Goal: Information Seeking & Learning: Learn about a topic

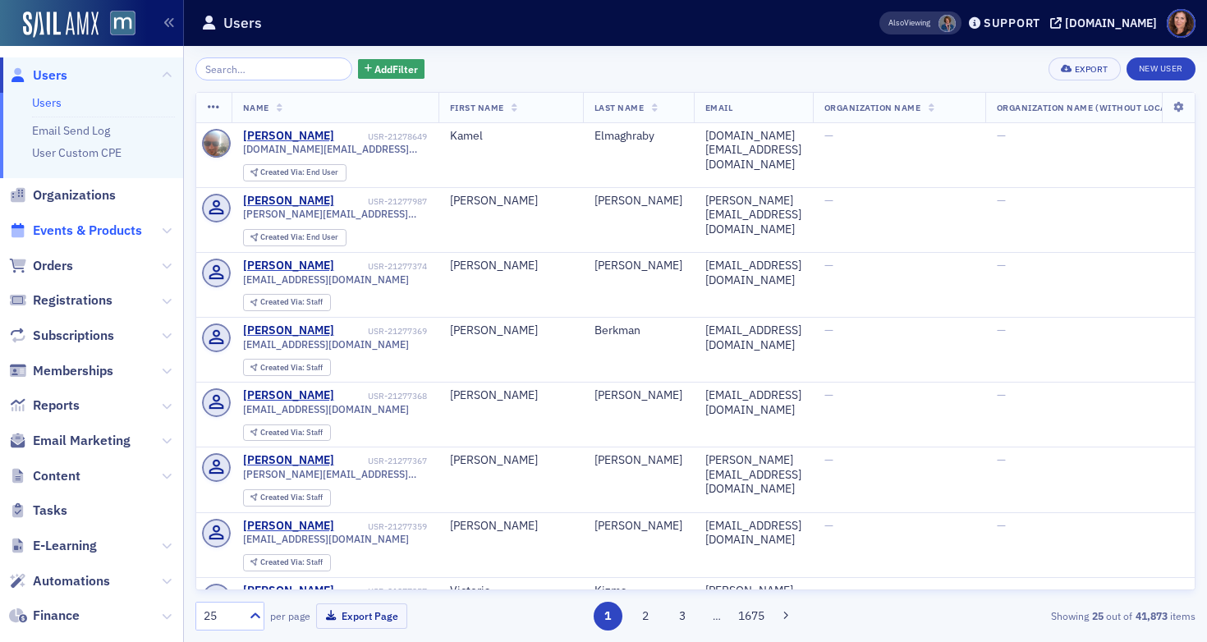
click at [80, 225] on span "Events & Products" at bounding box center [87, 231] width 109 height 18
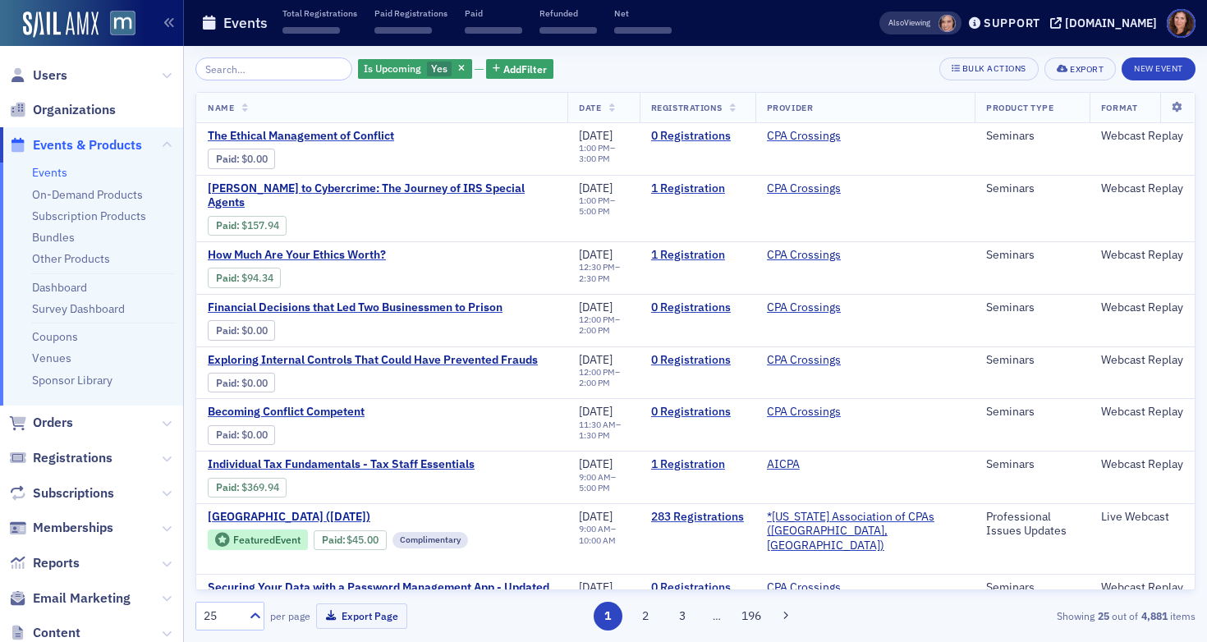
click at [289, 71] on input "search" at bounding box center [273, 68] width 157 height 23
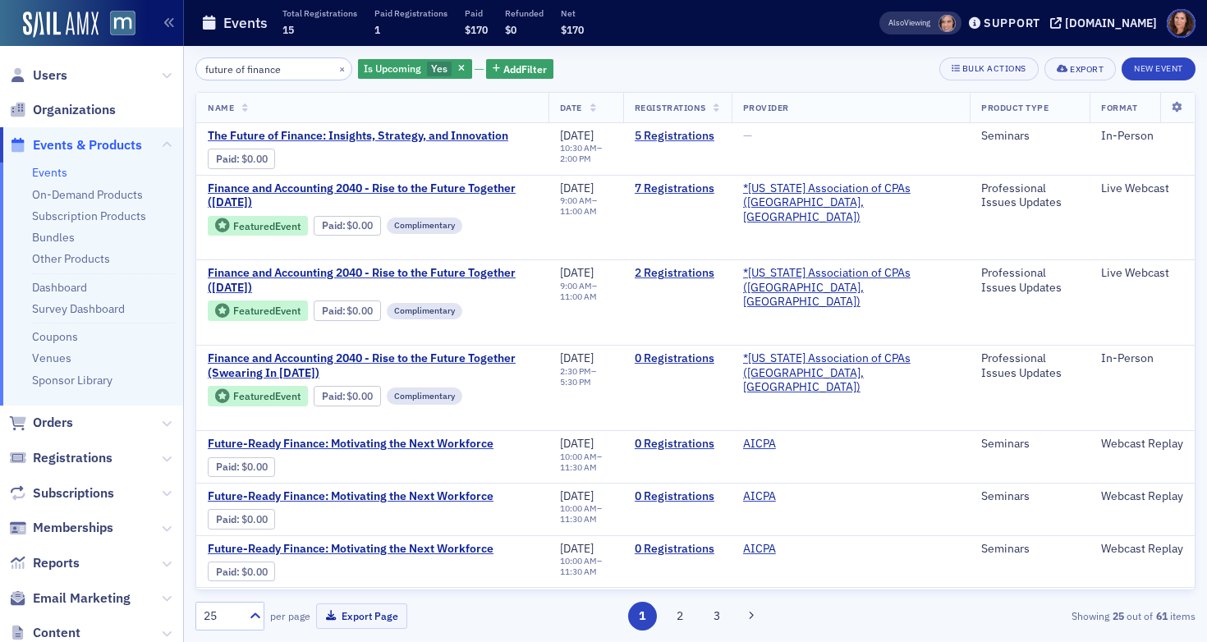
type input "future of finance"
click at [44, 178] on link "Events" at bounding box center [49, 172] width 35 height 15
click at [259, 68] on input "future of finance" at bounding box center [273, 68] width 157 height 23
